Goal: Transaction & Acquisition: Obtain resource

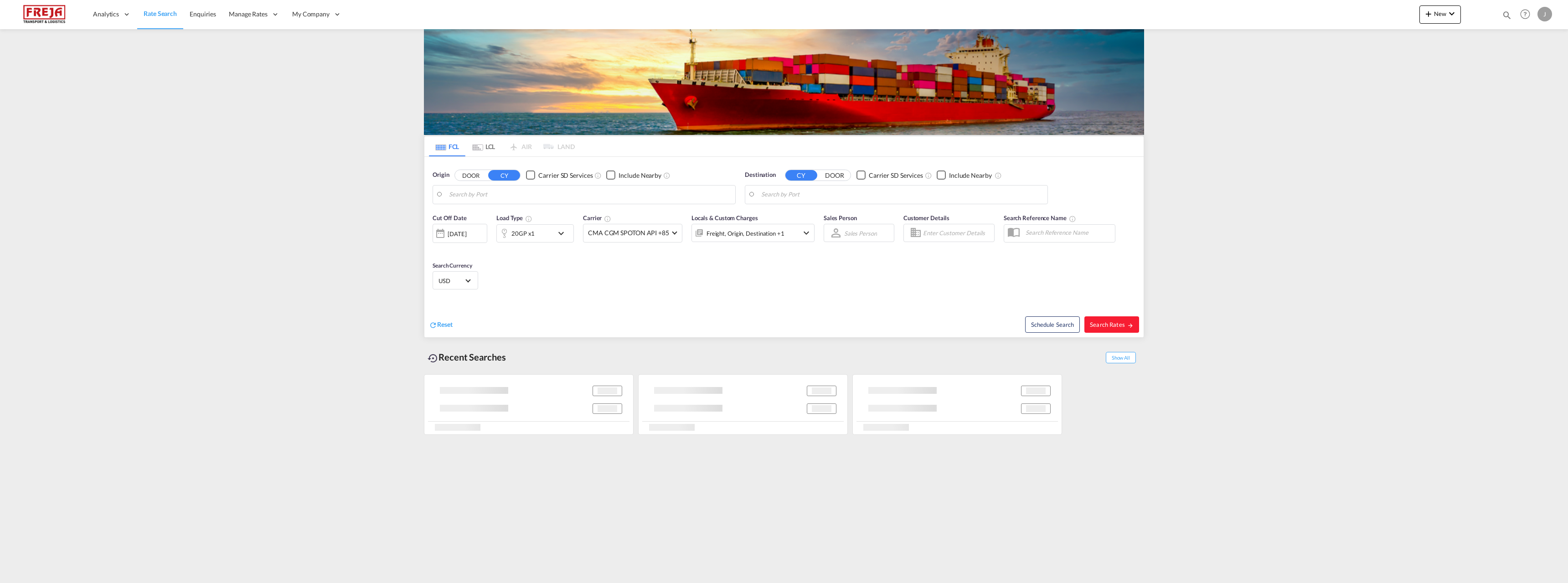
type input "[GEOGRAPHIC_DATA] ([GEOGRAPHIC_DATA]), [GEOGRAPHIC_DATA]"
type input "Jeddah, SAJED"
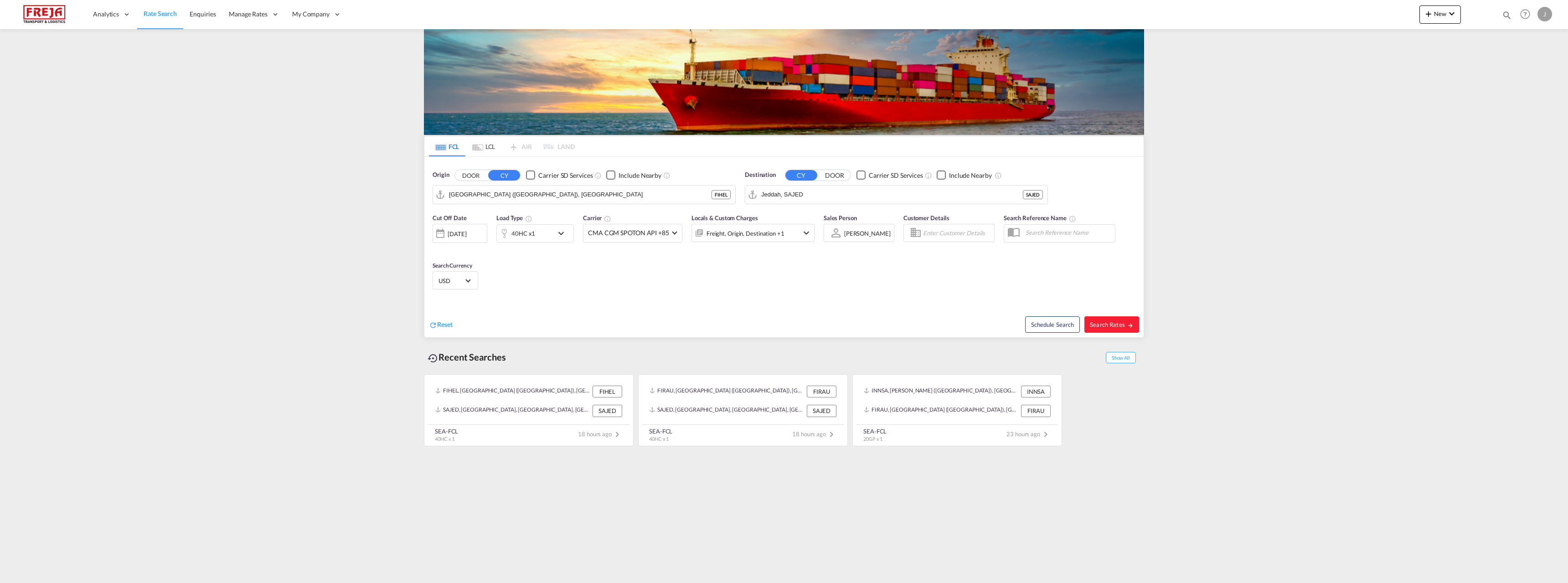
click at [492, 153] on md-tab-item "LCL" at bounding box center [484, 146] width 37 height 20
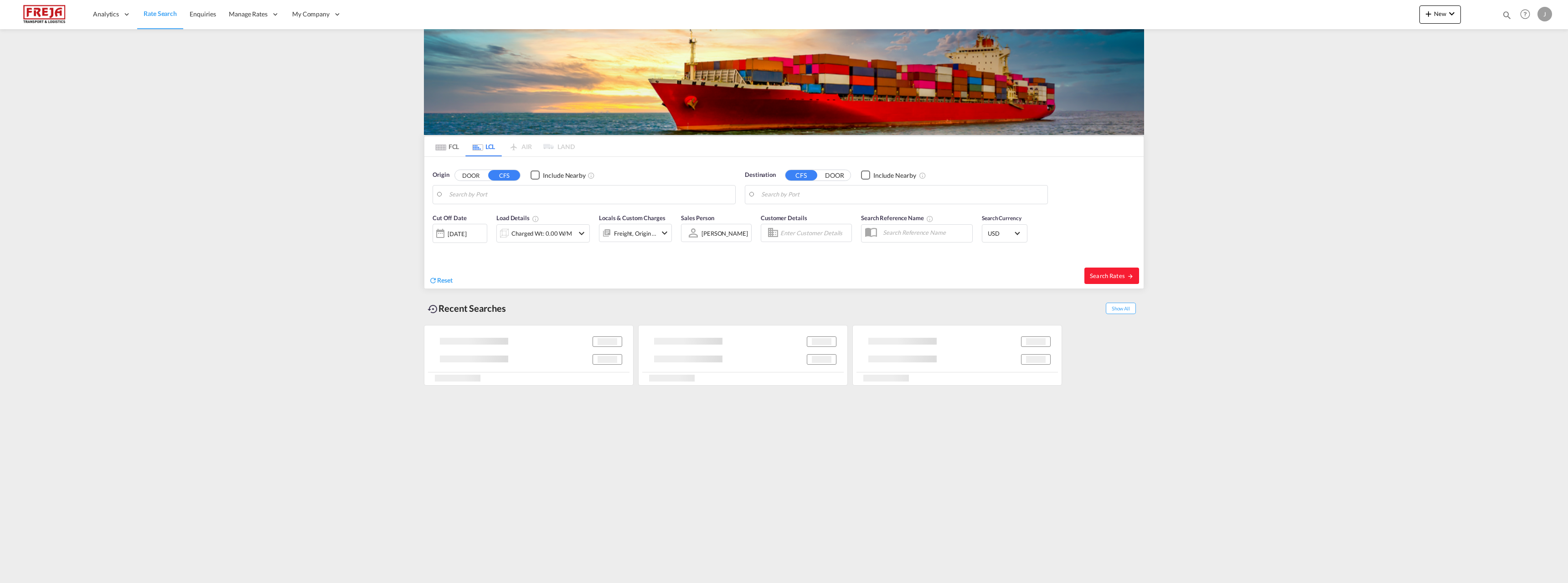
type input "[GEOGRAPHIC_DATA] ([GEOGRAPHIC_DATA]), [GEOGRAPHIC_DATA]"
type input "[GEOGRAPHIC_DATA], VNSGN"
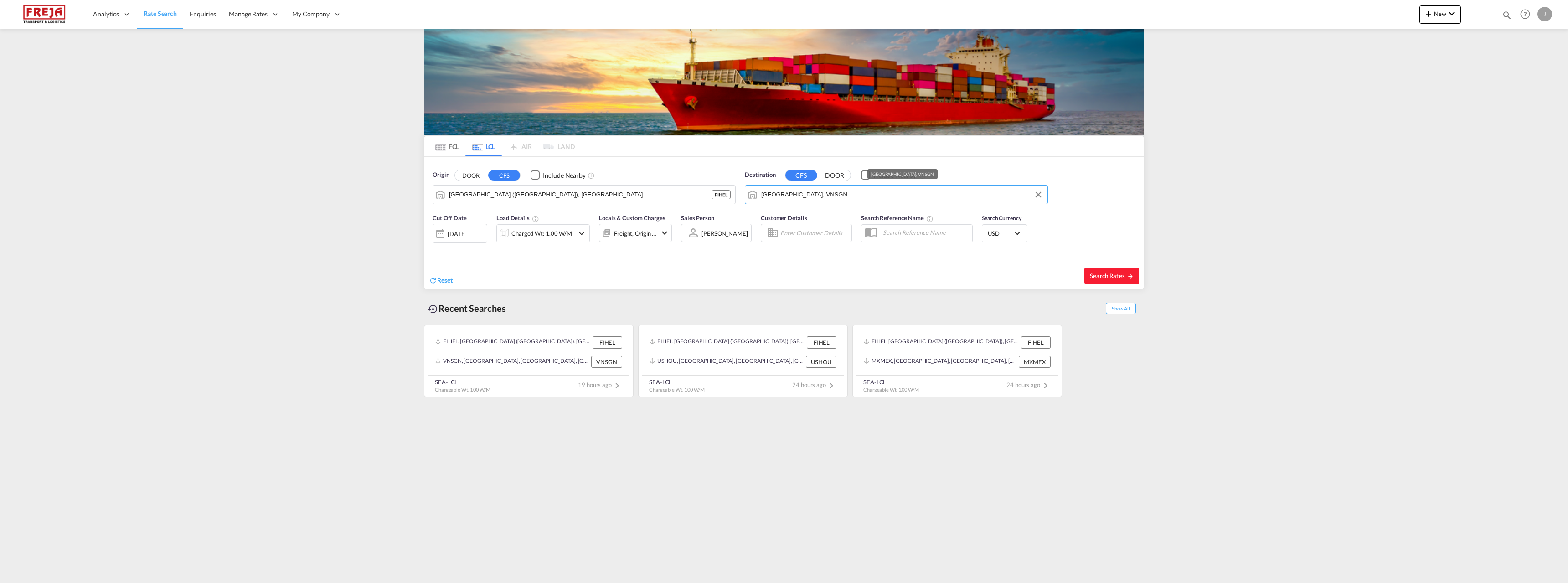
click at [833, 197] on input "[GEOGRAPHIC_DATA], VNSGN" at bounding box center [902, 195] width 282 height 13
click at [569, 192] on input "[GEOGRAPHIC_DATA] ([GEOGRAPHIC_DATA]), [GEOGRAPHIC_DATA]" at bounding box center [590, 195] width 282 height 13
click at [506, 225] on div "Qingdao Pt, SD China CNQDG" at bounding box center [519, 222] width 173 height 33
type input "Qingdao Pt, SD, CNQDG"
click at [880, 194] on input "[GEOGRAPHIC_DATA], VNSGN" at bounding box center [902, 195] width 282 height 13
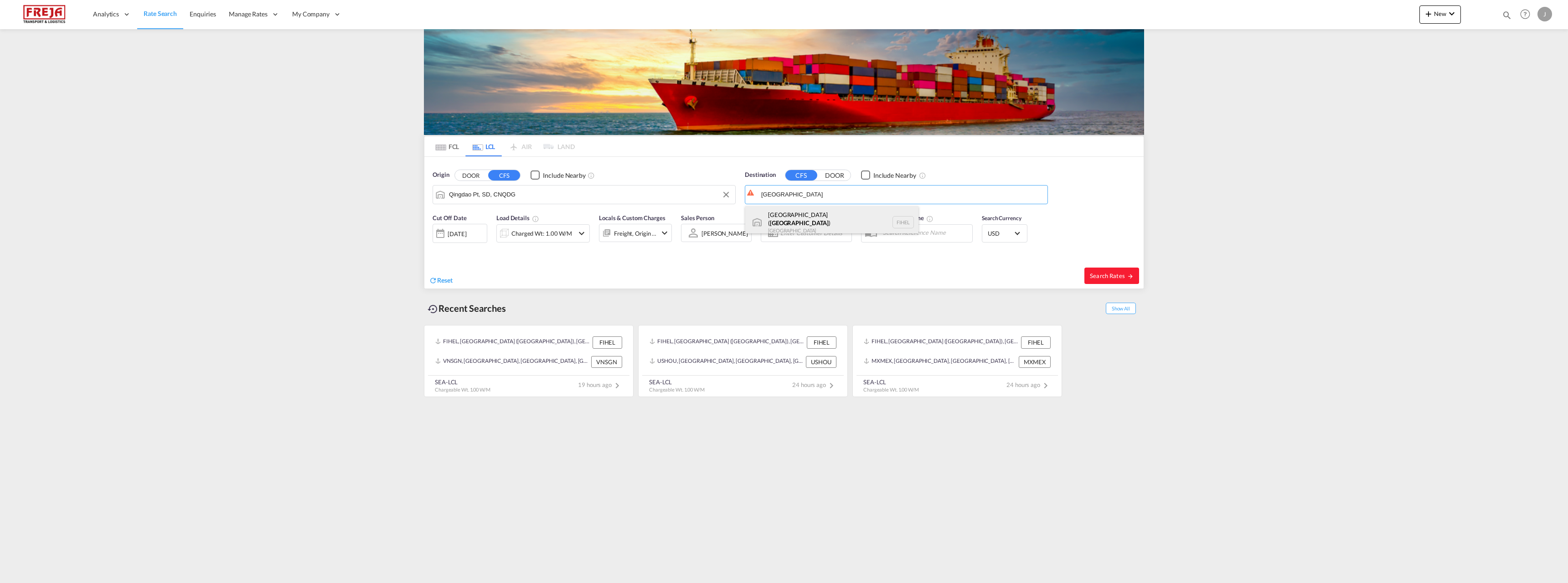
click at [793, 220] on div "[GEOGRAPHIC_DATA] ( [GEOGRAPHIC_DATA] ) [GEOGRAPHIC_DATA] [GEOGRAPHIC_DATA]" at bounding box center [831, 222] width 173 height 33
type input "[GEOGRAPHIC_DATA] ([GEOGRAPHIC_DATA]), [GEOGRAPHIC_DATA]"
click at [575, 231] on div "Charged Wt: 1.00 W/M" at bounding box center [543, 233] width 94 height 18
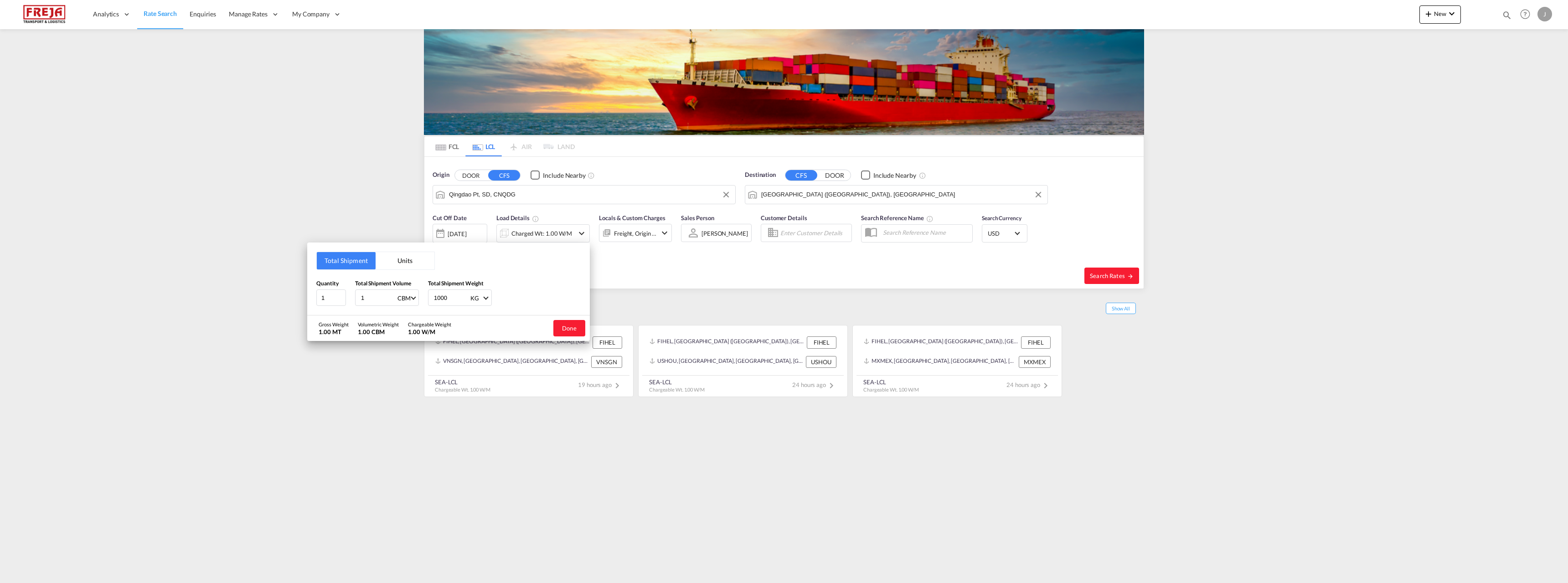
click at [393, 262] on button "Units" at bounding box center [405, 260] width 59 height 17
click at [328, 295] on input "1" at bounding box center [331, 296] width 30 height 16
type input "12"
type input "200"
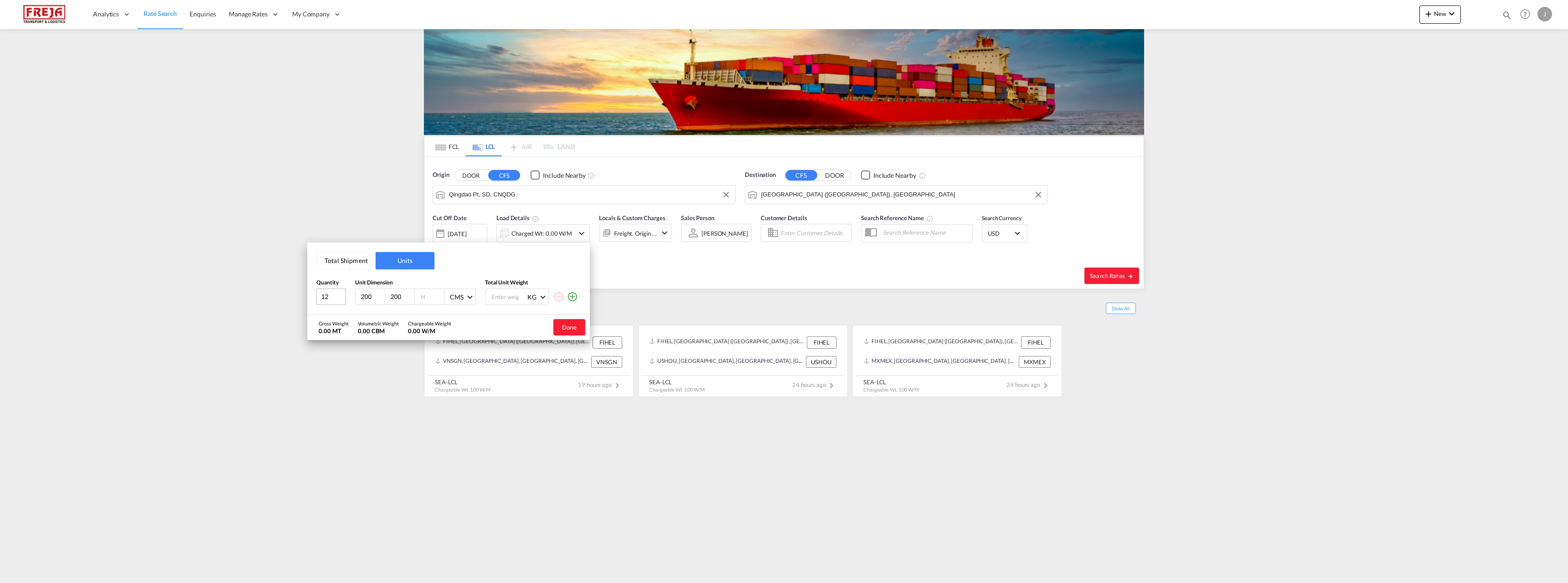
type input "200"
type input "2"
type input "1000"
click at [571, 328] on button "Done" at bounding box center [569, 327] width 32 height 16
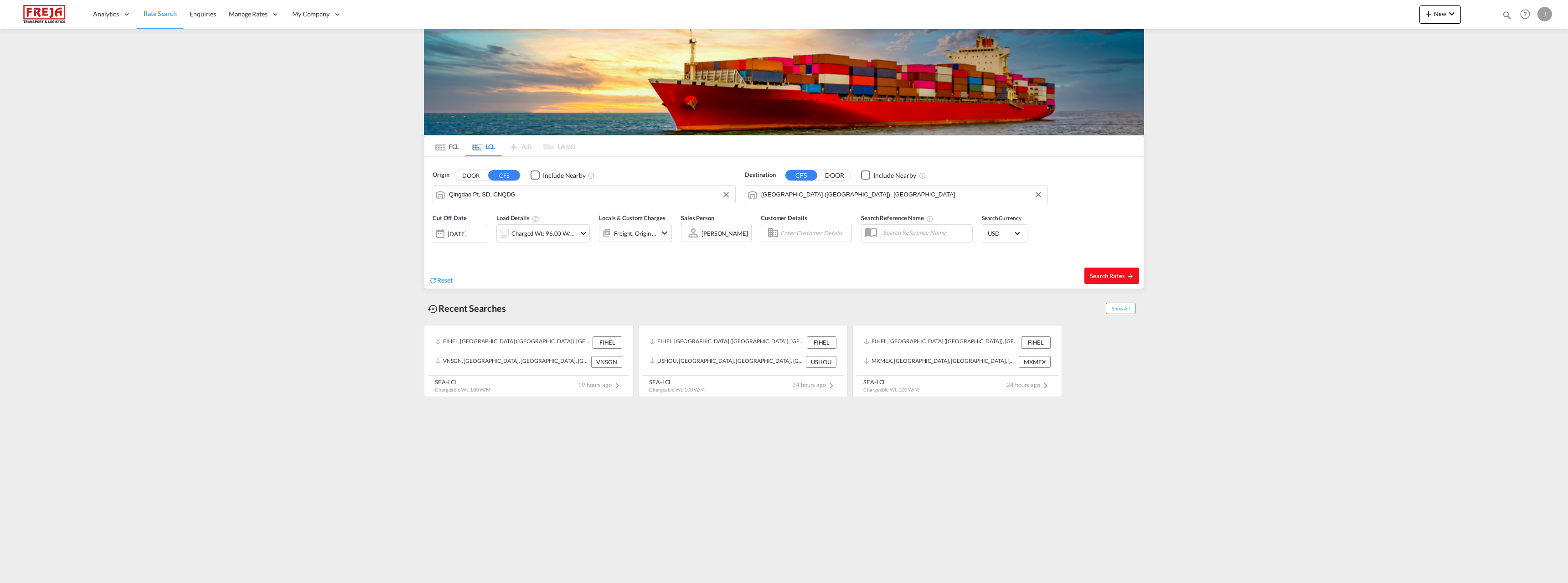
click at [1121, 279] on span "Search Rates" at bounding box center [1111, 276] width 44 height 7
type input "CNQDG to FIHEL / [DATE]"
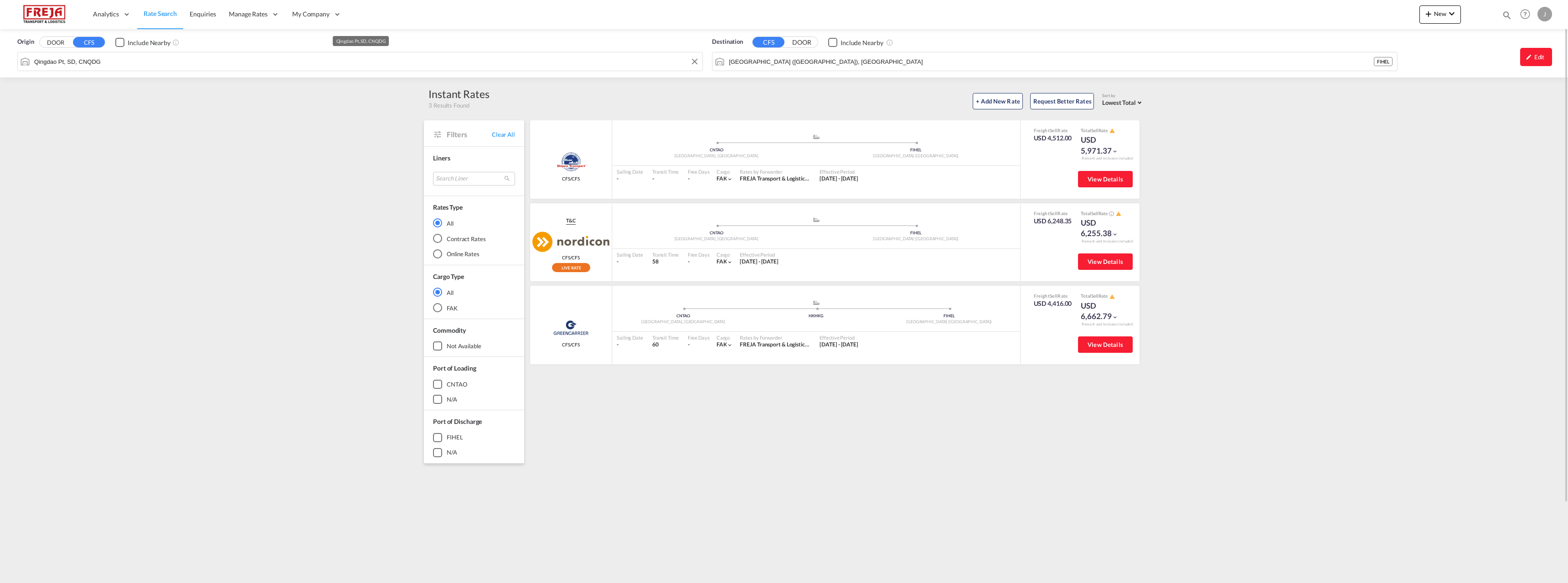
click at [373, 64] on input "Qingdao Pt, SD, CNQDG" at bounding box center [366, 61] width 663 height 13
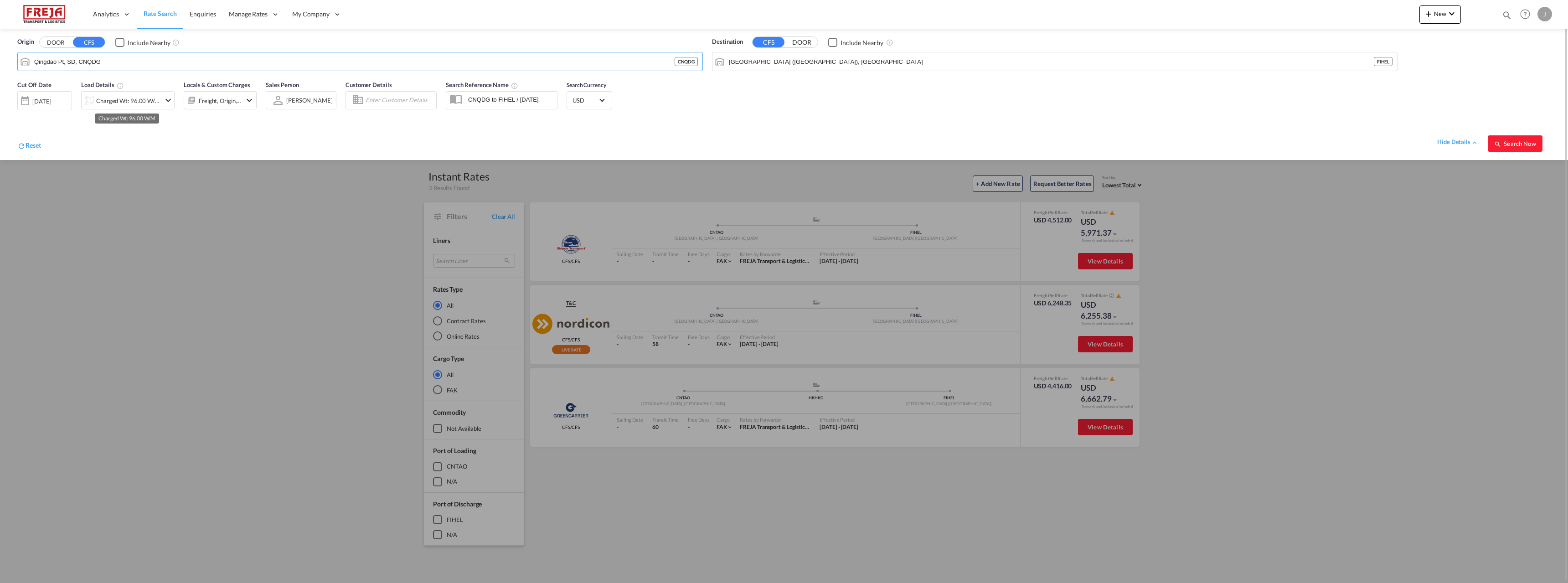
click at [130, 97] on div "Charged Wt: 96.00 W/M" at bounding box center [128, 100] width 65 height 13
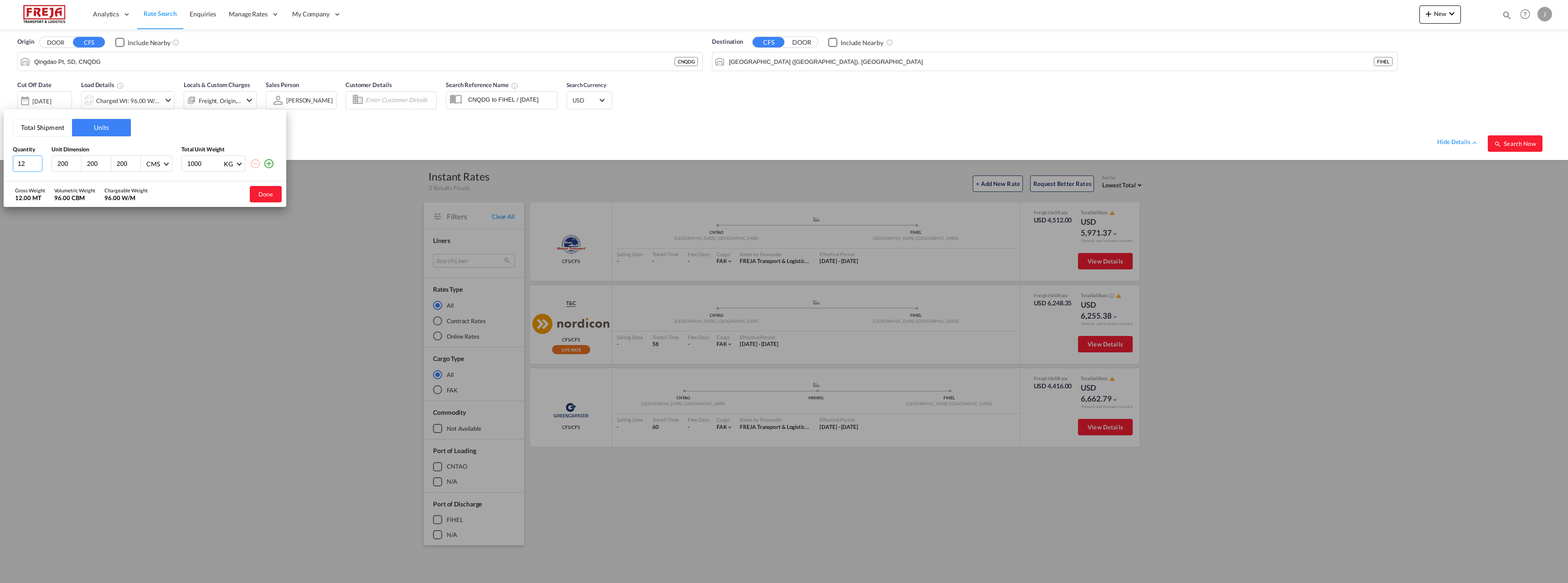
click at [32, 161] on input "12" at bounding box center [27, 163] width 30 height 16
type input "2"
click at [264, 196] on button "Done" at bounding box center [265, 194] width 32 height 16
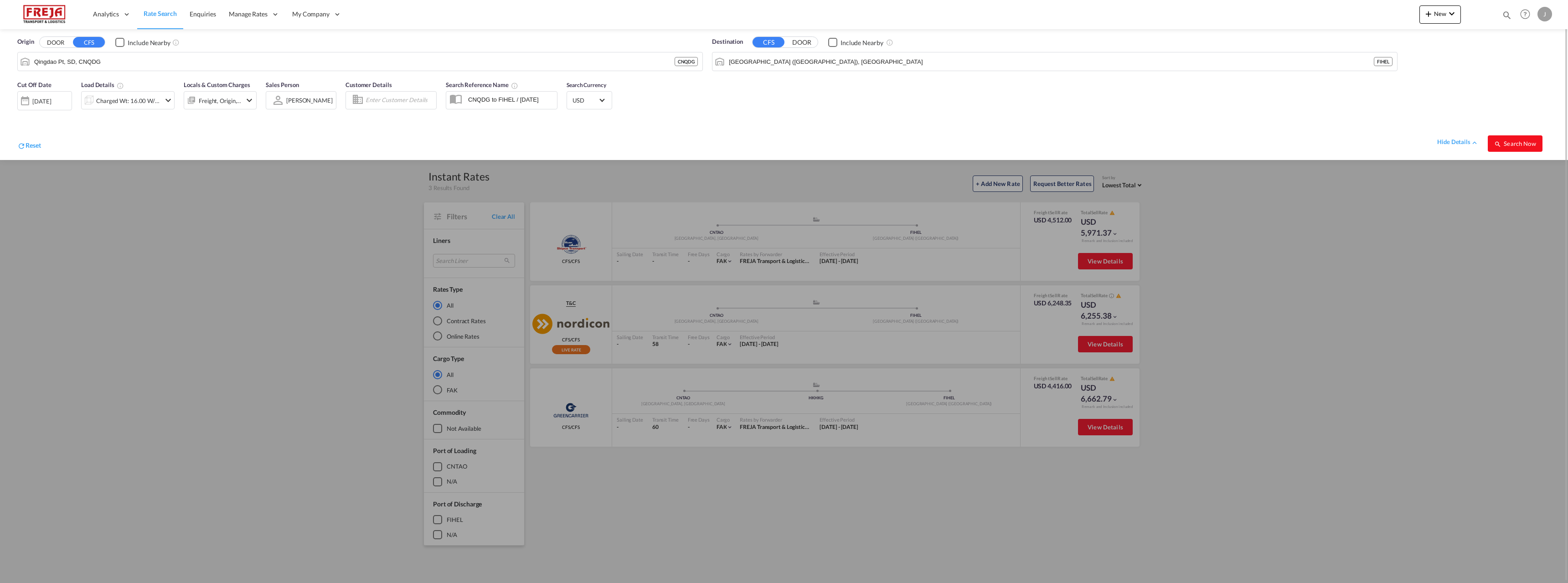
click at [1520, 146] on span "Search Now" at bounding box center [1515, 144] width 41 height 7
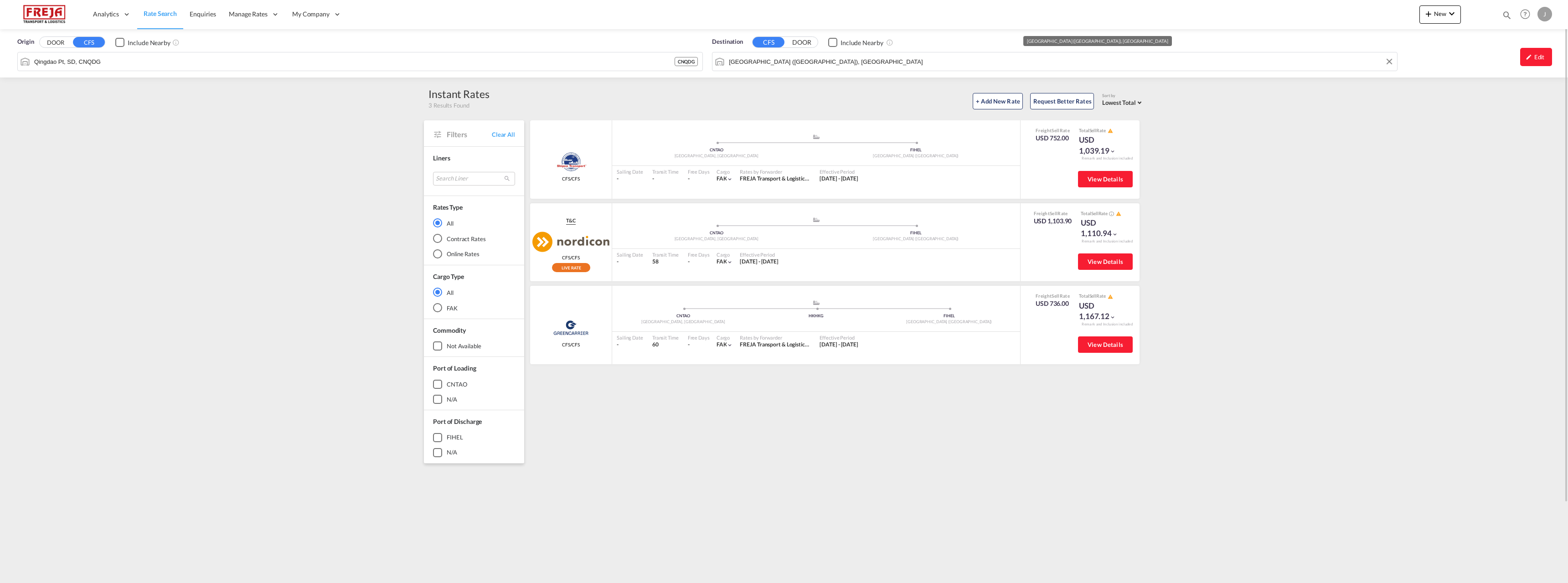
click at [962, 63] on input "[GEOGRAPHIC_DATA] ([GEOGRAPHIC_DATA]), [GEOGRAPHIC_DATA]" at bounding box center [1060, 61] width 663 height 13
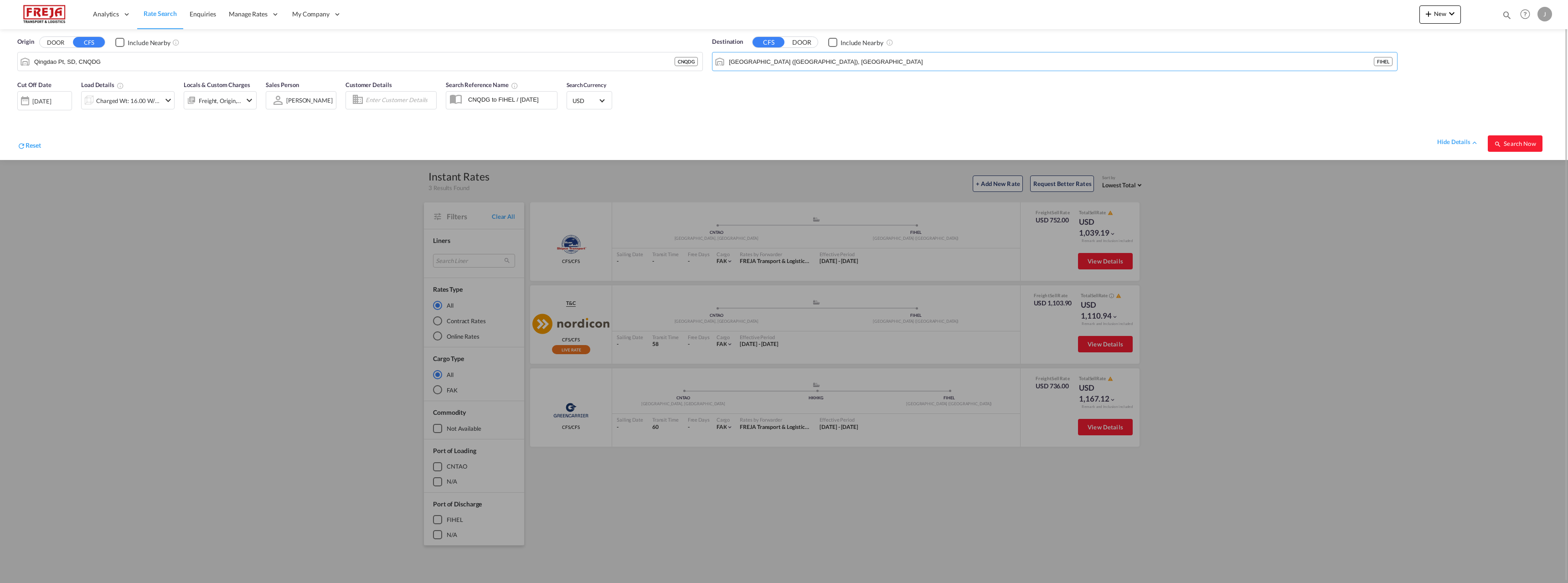
click at [585, 101] on span "USD" at bounding box center [586, 100] width 26 height 8
click at [587, 96] on input "search" at bounding box center [639, 96] width 133 height 8
type input "eur"
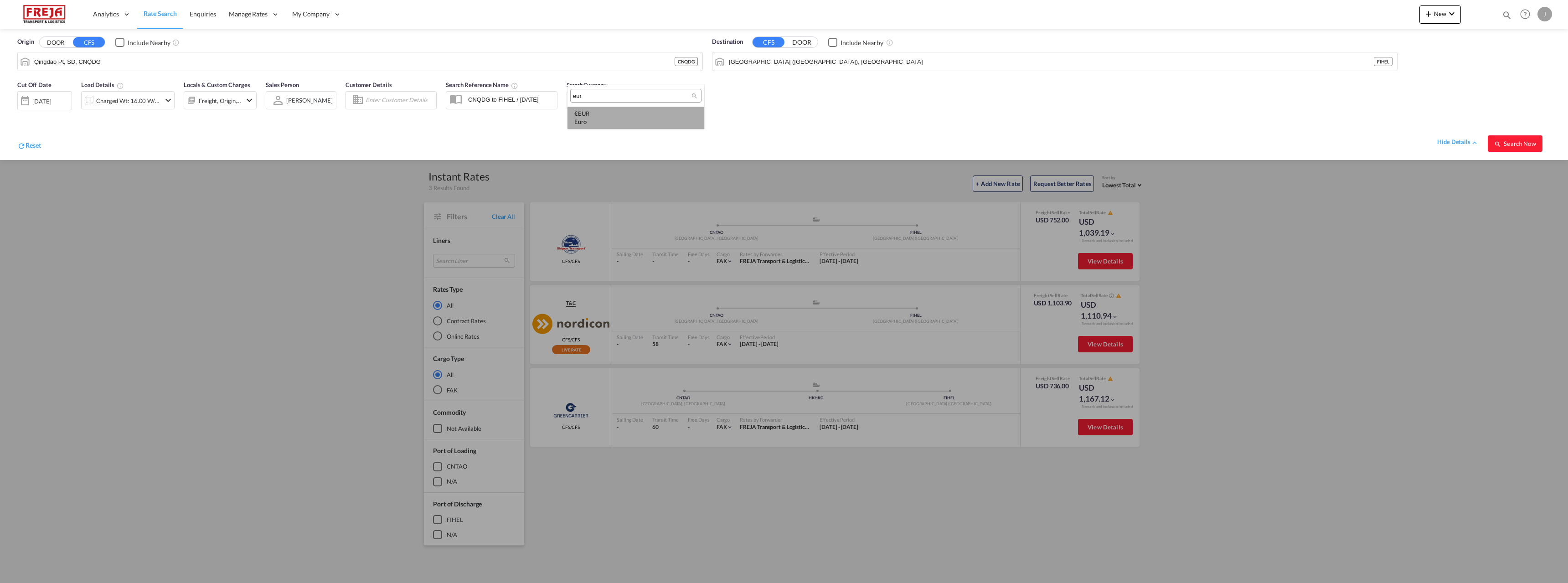
click at [585, 115] on div "€ EUR Euro" at bounding box center [636, 117] width 123 height 16
click at [1519, 142] on span "Search Now" at bounding box center [1515, 144] width 41 height 7
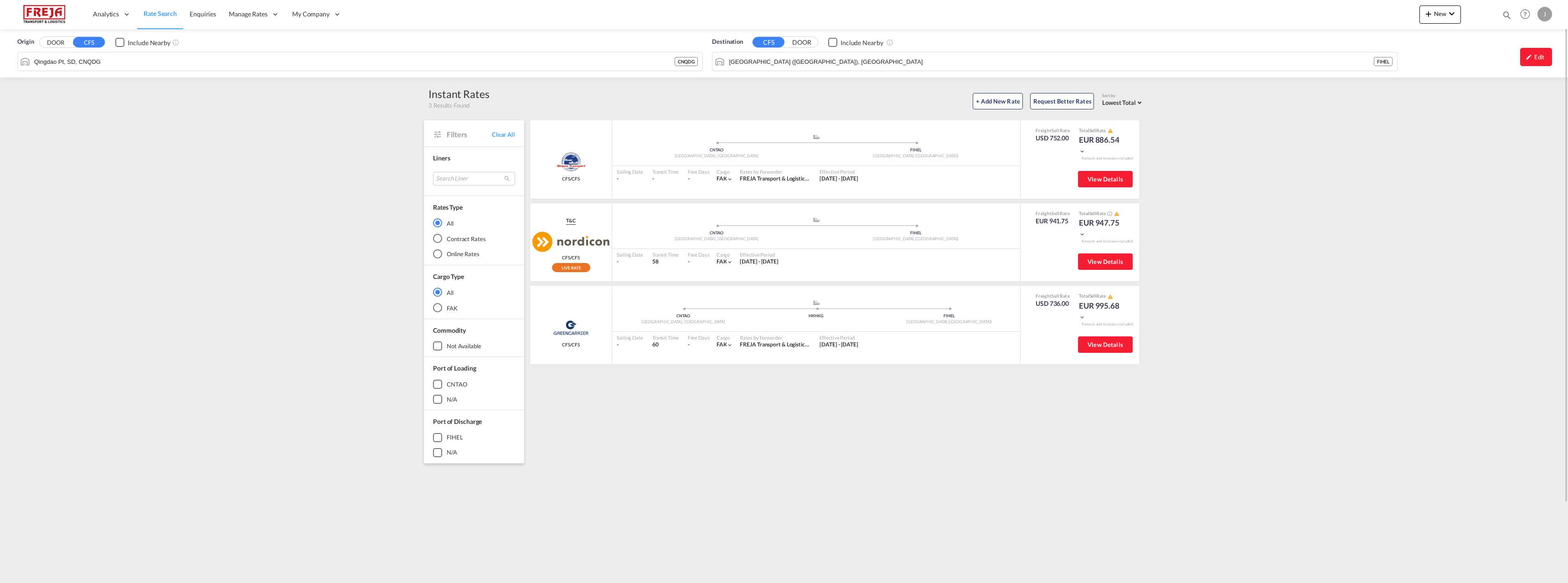
click at [200, 153] on div "Origin DOOR CFS Include Nearby Qingdao Pt, SD, CNQDG CNQDG Destination CFS DOOR…" at bounding box center [784, 352] width 1568 height 646
click at [1446, 14] on md-icon "icon-chevron-down" at bounding box center [1452, 13] width 11 height 11
click at [1483, 66] on span "Ratesheet" at bounding box center [1477, 68] width 10 height 18
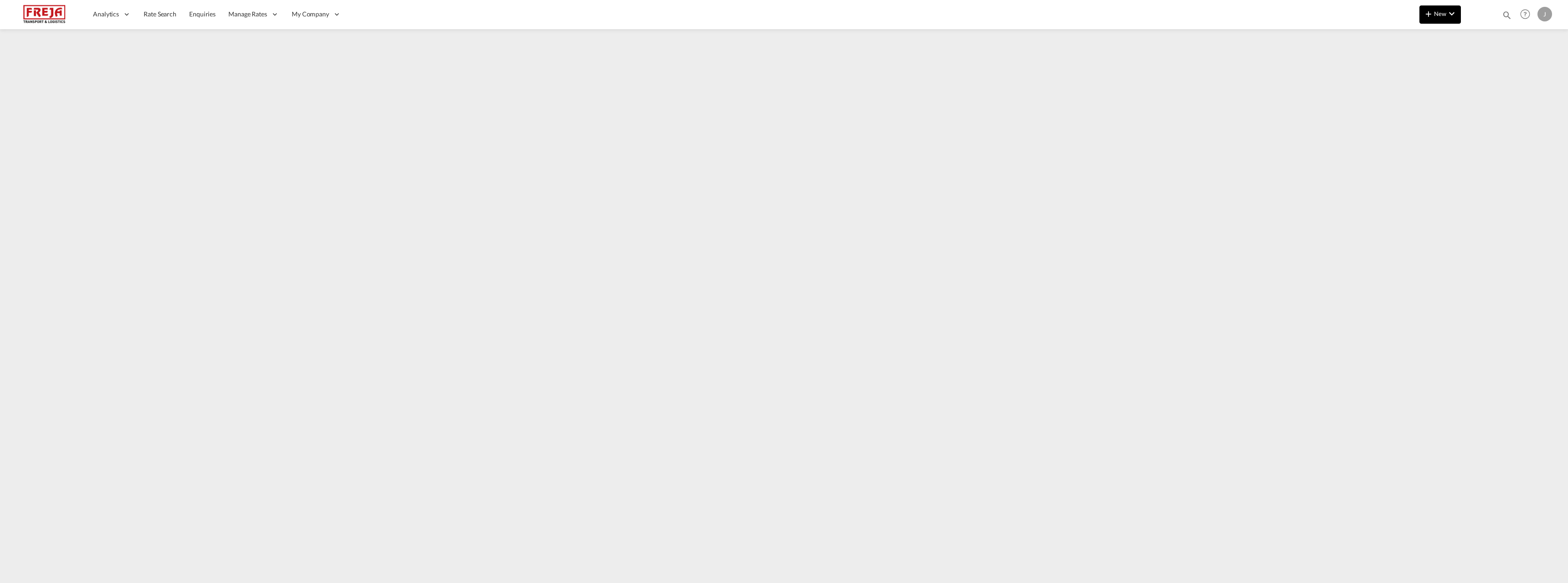
click at [1444, 15] on span "New" at bounding box center [1440, 13] width 34 height 7
click at [1480, 73] on span "Ratesheet" at bounding box center [1477, 68] width 10 height 18
click at [47, 8] on img at bounding box center [44, 15] width 61 height 21
